Goal: Obtain resource: Download file/media

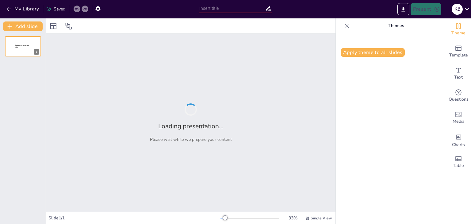
type input "Clasificación de Idiomas: Tipos y Características"
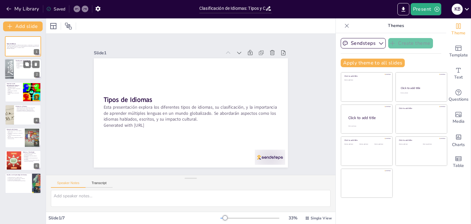
click at [13, 72] on div at bounding box center [8, 69] width 41 height 21
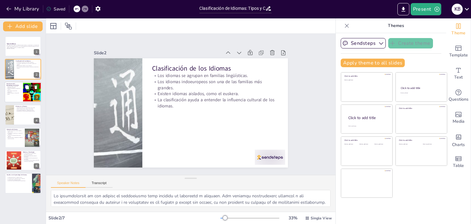
click at [28, 97] on div at bounding box center [32, 92] width 28 height 21
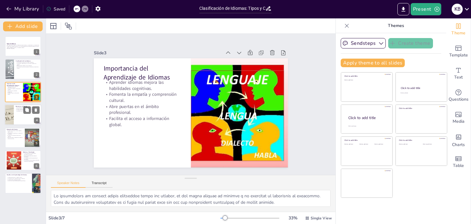
drag, startPoint x: 25, startPoint y: 108, endPoint x: 24, endPoint y: 116, distance: 8.1
click at [25, 109] on icon at bounding box center [27, 110] width 4 height 4
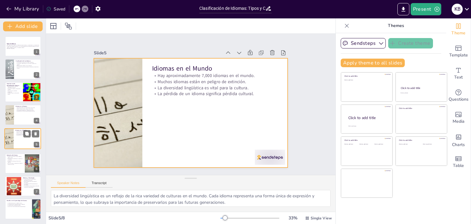
click at [20, 128] on div "Idiomas en el Mundo Hay aproximadamente 7,000 idiomas en el mundo. Muchos idiom…" at bounding box center [23, 128] width 36 height 0
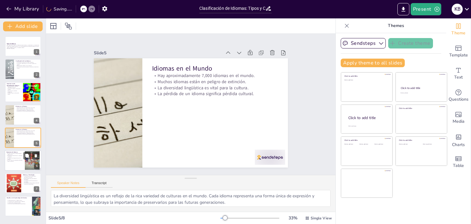
drag, startPoint x: 16, startPoint y: 160, endPoint x: 15, endPoint y: 166, distance: 5.7
click at [16, 161] on p "El chino ofrece una perspectiva diferente sobre la escritura." at bounding box center [14, 161] width 17 height 2
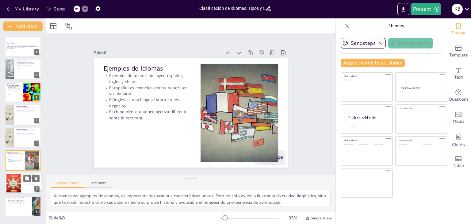
click at [16, 179] on div at bounding box center [13, 183] width 33 height 19
type textarea "La transformación que ha traído la tecnología al aprendizaje de idiomas es nota…"
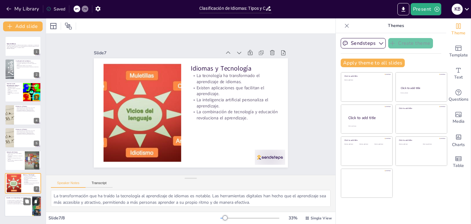
click at [17, 211] on div "Tipos de Idiomas Esta presentación explora los diferentes tipos de idiomas, su …" at bounding box center [23, 126] width 46 height 180
click at [399, 10] on button "Export to PowerPoint" at bounding box center [403, 9] width 12 height 12
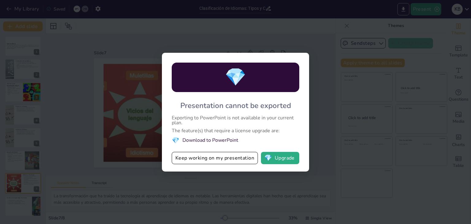
click at [316, 69] on div "💎 Presentation cannot be exported Exporting to PowerPoint is not available in y…" at bounding box center [235, 112] width 471 height 224
click at [313, 44] on div "💎 Presentation cannot be exported Exporting to PowerPoint is not available in y…" at bounding box center [235, 112] width 471 height 224
drag, startPoint x: 313, startPoint y: 44, endPoint x: 69, endPoint y: 33, distance: 244.1
click at [309, 47] on div "💎 Presentation cannot be exported Exporting to PowerPoint is not available in y…" at bounding box center [235, 112] width 471 height 224
